Goal: Navigation & Orientation: Find specific page/section

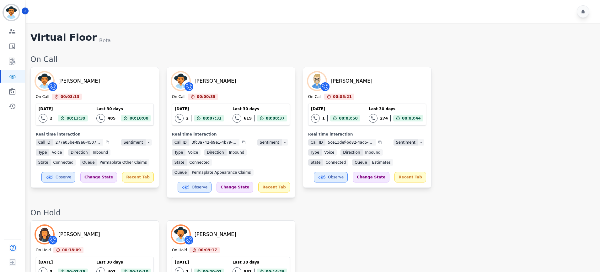
click at [470, 140] on div "[PERSON_NAME] On Call 00:03:13 Current State: On Call [DATE] 2 Total interactio…" at bounding box center [311, 132] width 563 height 131
